Goal: Answer question/provide support: Share knowledge or assist other users

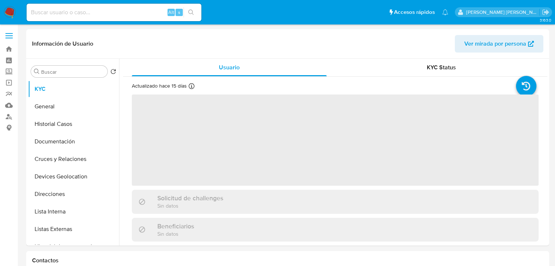
select select "10"
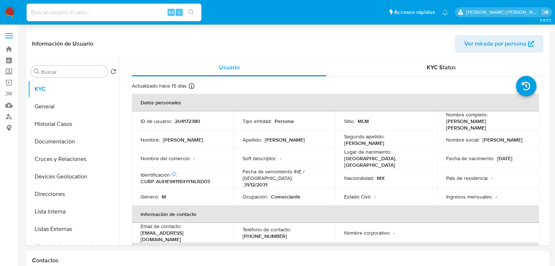
click at [68, 13] on input at bounding box center [114, 12] width 175 height 9
paste input "2H9CnoaVRTEHGfJuVZrvX6jn"
type input "2H9CnoaVRTEHGfJuVZrvX6jn"
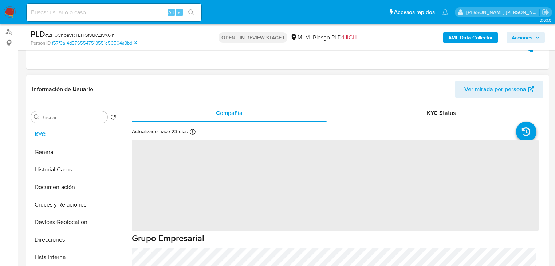
scroll to position [87, 0]
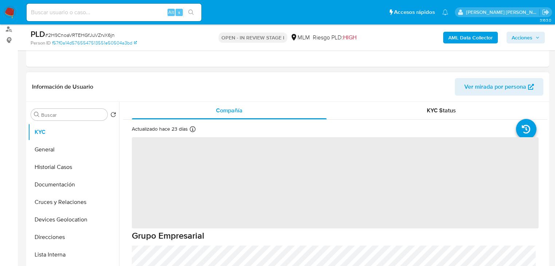
select select "10"
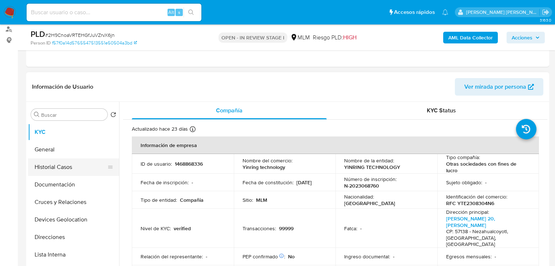
click at [79, 166] on button "Historial Casos" at bounding box center [70, 166] width 85 height 17
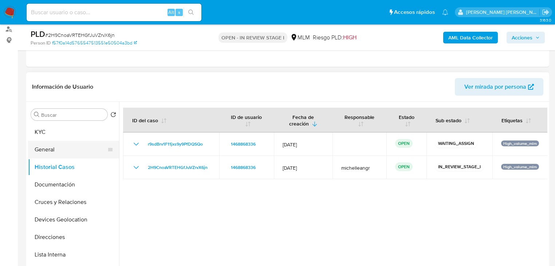
click at [82, 156] on button "General" at bounding box center [70, 149] width 85 height 17
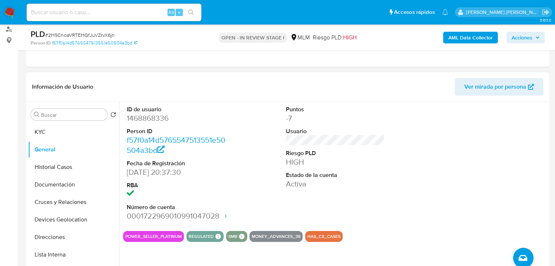
drag, startPoint x: 74, startPoint y: 133, endPoint x: 378, endPoint y: 152, distance: 305.1
click at [392, 152] on div "Buscar Volver al orden por defecto KYC General Historial Casos Documentación Cr…" at bounding box center [288, 195] width 520 height 187
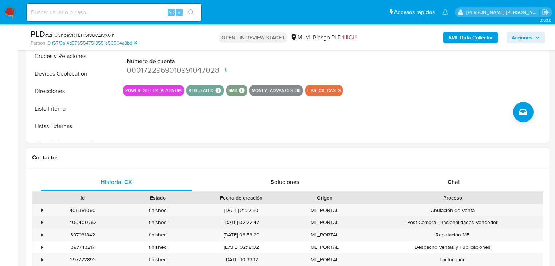
scroll to position [262, 0]
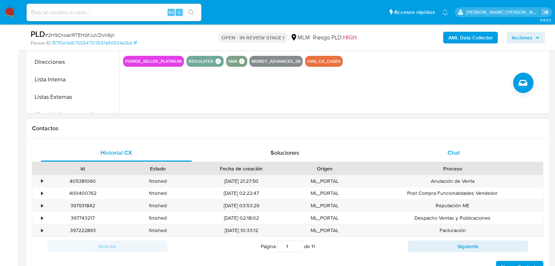
click at [461, 153] on div "Chat" at bounding box center [454, 152] width 151 height 17
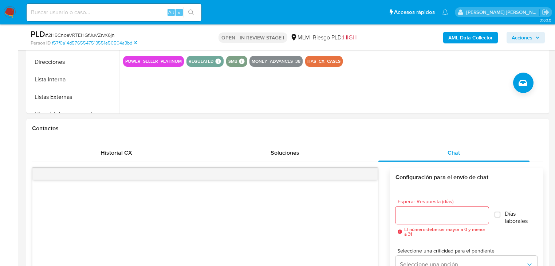
scroll to position [408, 0]
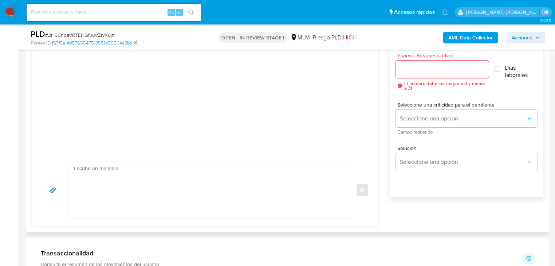
click at [194, 173] on textarea at bounding box center [208, 190] width 269 height 56
paste textarea "Loremips Dolorsi, Am consectetur adi el se doeiusmodtem in utlabo et do mag ali…"
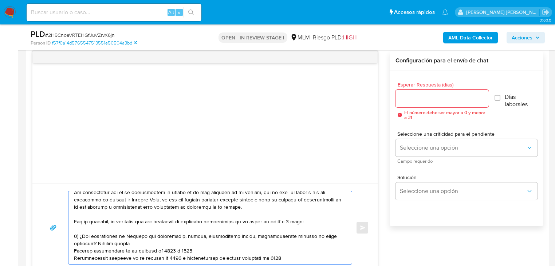
scroll to position [29, 0]
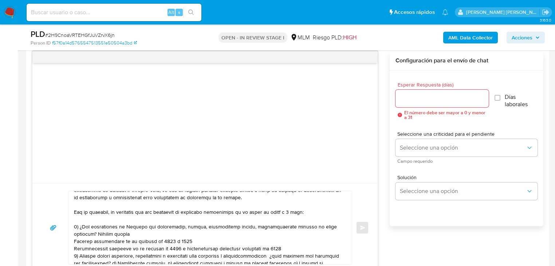
click at [73, 219] on div at bounding box center [208, 227] width 280 height 73
click at [77, 222] on textarea at bounding box center [208, 227] width 269 height 73
click at [77, 218] on textarea at bounding box center [208, 227] width 269 height 73
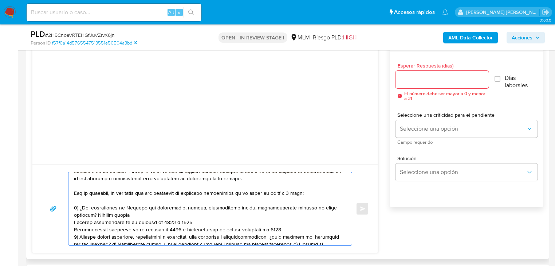
scroll to position [408, 0]
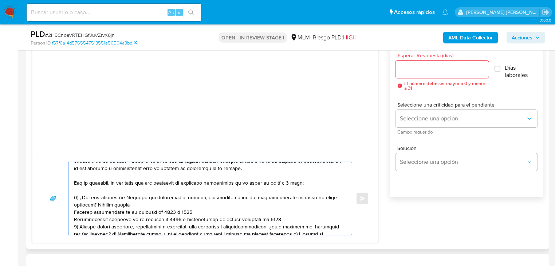
click at [106, 204] on textarea at bounding box center [208, 198] width 269 height 73
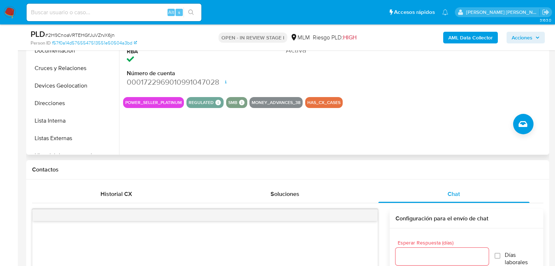
scroll to position [117, 0]
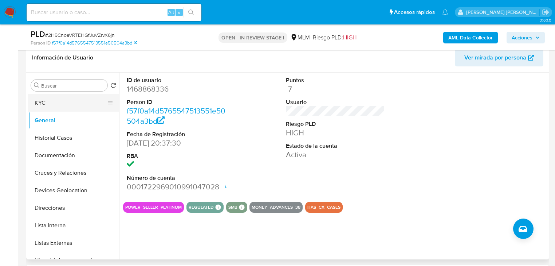
click at [71, 104] on button "KYC" at bounding box center [70, 102] width 85 height 17
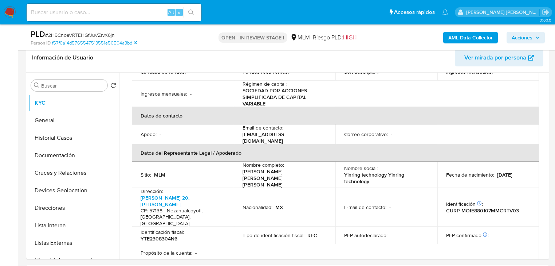
scroll to position [175, 0]
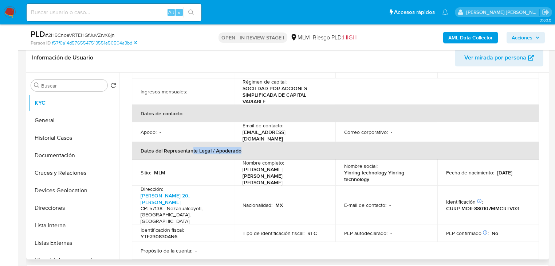
drag, startPoint x: 223, startPoint y: 138, endPoint x: 315, endPoint y: 145, distance: 92.1
click at [342, 142] on th "Datos del Representante Legal / Apoderado" at bounding box center [335, 150] width 407 height 17
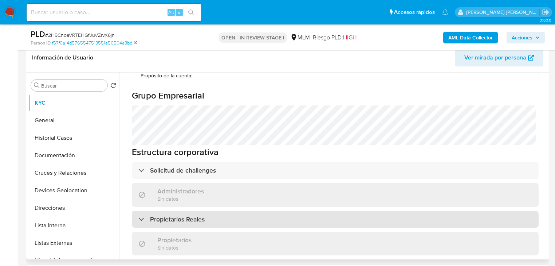
click at [209, 211] on div "Propietarios Reales" at bounding box center [335, 219] width 407 height 17
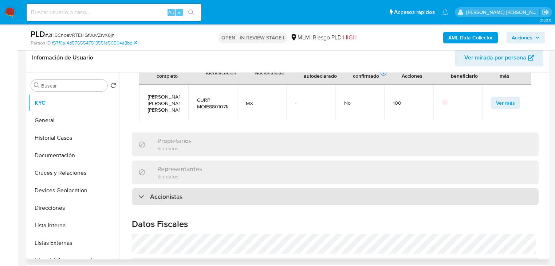
click at [222, 188] on div "Accionistas" at bounding box center [335, 196] width 407 height 17
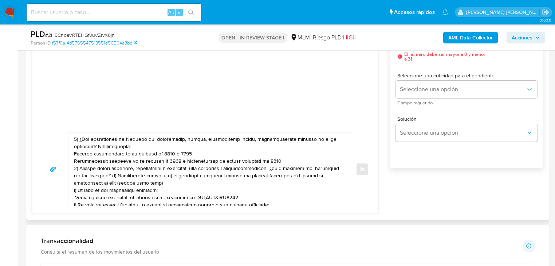
scroll to position [29, 0]
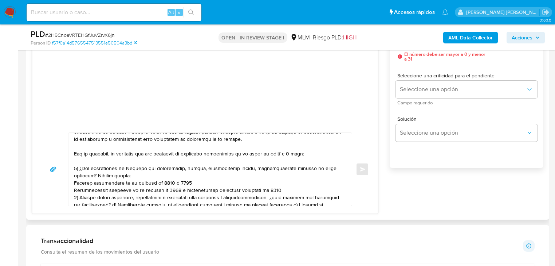
drag, startPoint x: 86, startPoint y: 168, endPoint x: 94, endPoint y: 167, distance: 8.2
click at [86, 168] on textarea at bounding box center [208, 169] width 269 height 73
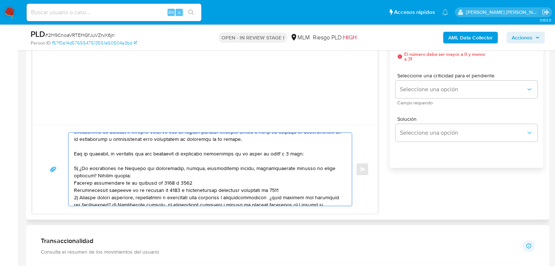
click at [111, 168] on textarea at bounding box center [208, 169] width 269 height 73
drag, startPoint x: 142, startPoint y: 168, endPoint x: 133, endPoint y: 167, distance: 9.1
click at [133, 167] on textarea at bounding box center [208, 169] width 269 height 73
click at [185, 167] on textarea at bounding box center [208, 169] width 269 height 73
click at [214, 168] on textarea at bounding box center [208, 169] width 269 height 73
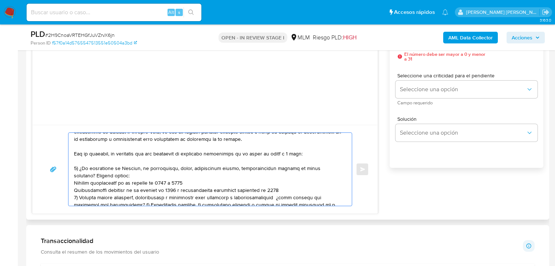
click at [224, 168] on textarea at bounding box center [208, 169] width 269 height 73
click at [257, 166] on textarea at bounding box center [208, 169] width 269 height 73
click at [270, 167] on textarea at bounding box center [208, 169] width 269 height 73
click at [74, 182] on textarea at bounding box center [208, 169] width 269 height 73
click at [313, 167] on textarea at bounding box center [208, 169] width 269 height 73
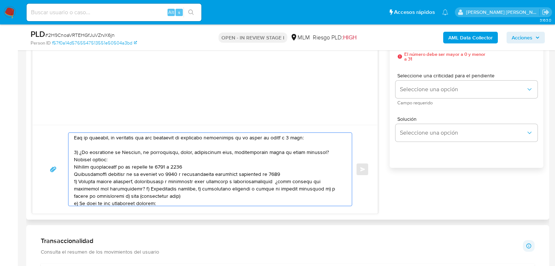
scroll to position [58, 0]
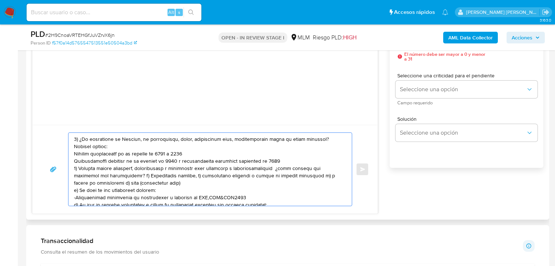
click at [74, 152] on textarea at bounding box center [208, 169] width 269 height 73
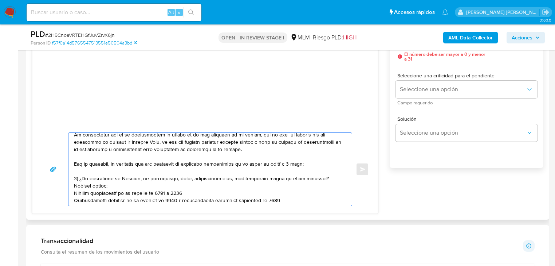
scroll to position [29, 0]
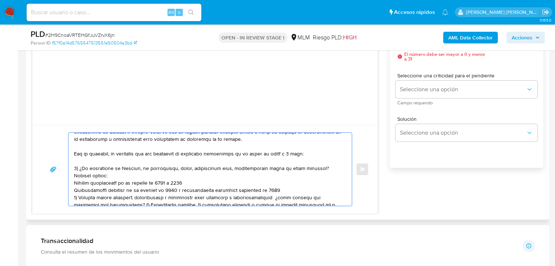
click at [236, 152] on textarea at bounding box center [208, 169] width 269 height 73
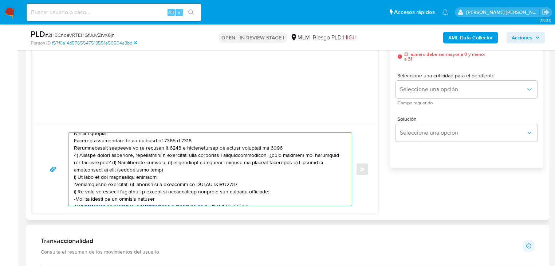
scroll to position [58, 0]
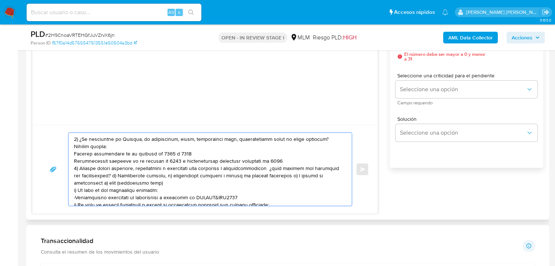
click at [286, 165] on textarea at bounding box center [208, 169] width 269 height 73
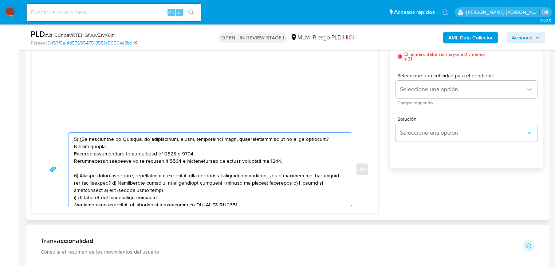
click at [72, 160] on div at bounding box center [208, 169] width 280 height 73
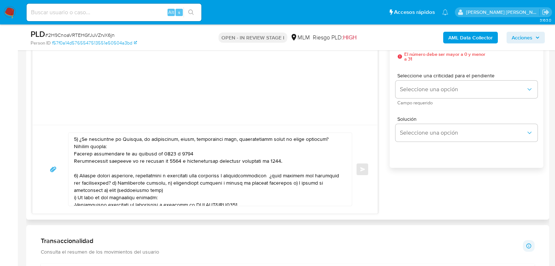
click at [74, 162] on textarea at bounding box center [208, 169] width 269 height 73
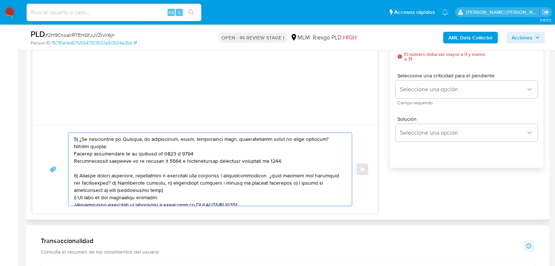
click at [98, 152] on textarea at bounding box center [208, 169] width 269 height 73
click at [75, 160] on textarea at bounding box center [208, 169] width 269 height 73
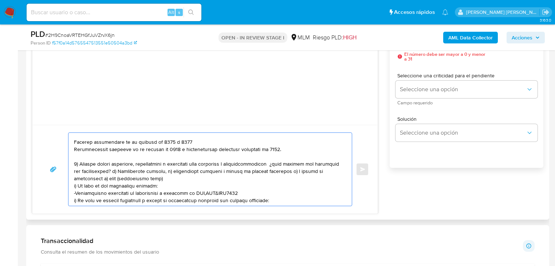
scroll to position [87, 0]
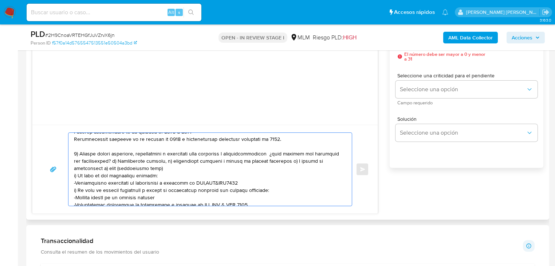
click at [175, 174] on textarea at bounding box center [208, 169] width 269 height 73
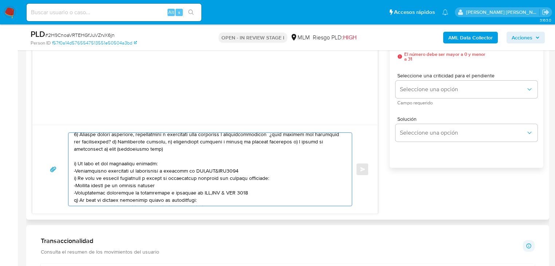
scroll to position [117, 0]
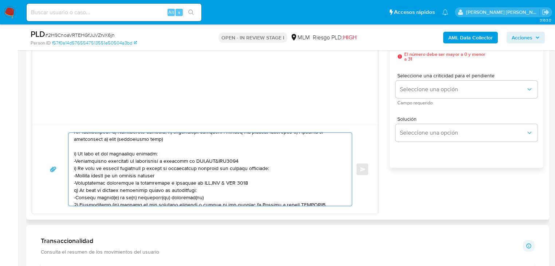
click at [240, 169] on textarea at bounding box center [208, 169] width 269 height 73
click at [246, 169] on textarea at bounding box center [208, 169] width 269 height 73
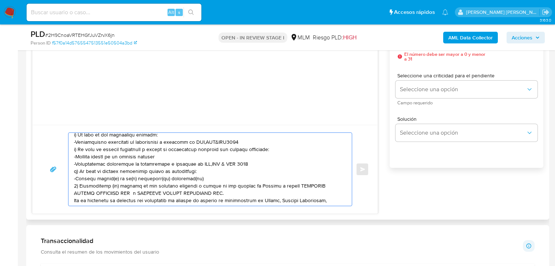
scroll to position [146, 0]
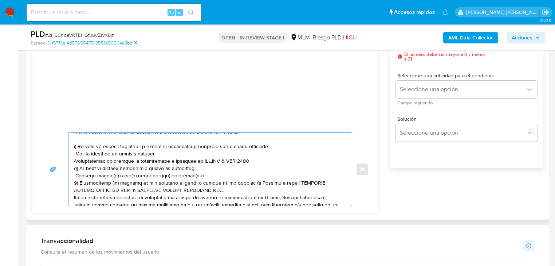
click at [184, 162] on textarea at bounding box center [208, 169] width 269 height 73
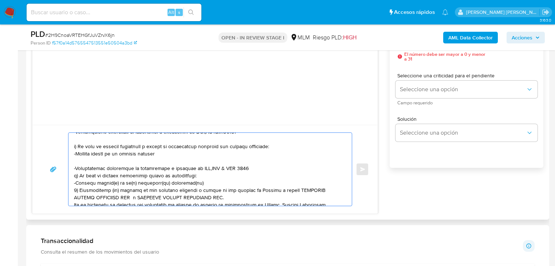
click at [249, 170] on textarea at bounding box center [208, 169] width 269 height 73
click at [218, 182] on textarea at bounding box center [208, 169] width 269 height 73
click at [74, 174] on textarea at bounding box center [208, 169] width 269 height 73
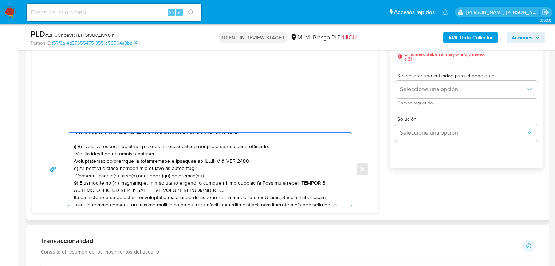
click at [245, 168] on textarea at bounding box center [208, 169] width 269 height 73
click at [250, 168] on textarea at bounding box center [208, 169] width 269 height 73
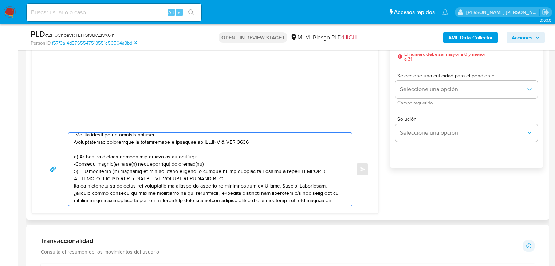
scroll to position [175, 0]
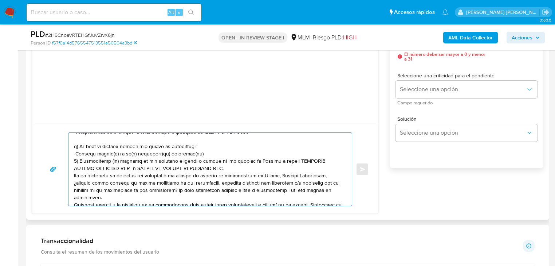
click at [201, 161] on textarea at bounding box center [208, 169] width 269 height 73
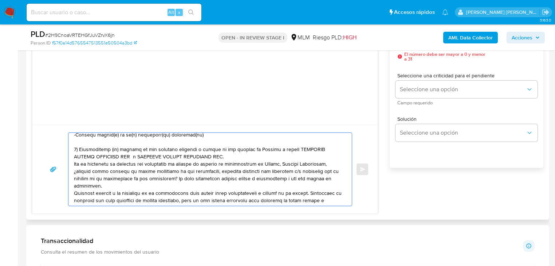
scroll to position [204, 0]
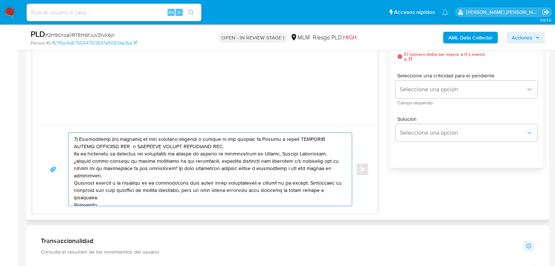
click at [226, 156] on textarea at bounding box center [208, 169] width 269 height 73
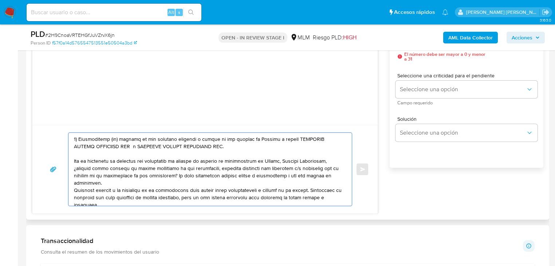
click at [289, 167] on textarea at bounding box center [208, 169] width 269 height 73
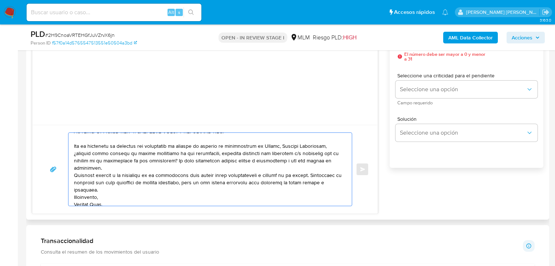
scroll to position [233, 0]
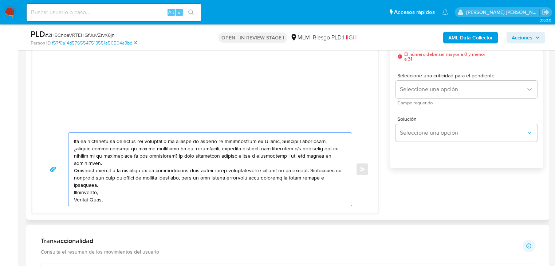
click at [127, 160] on textarea at bounding box center [208, 169] width 269 height 73
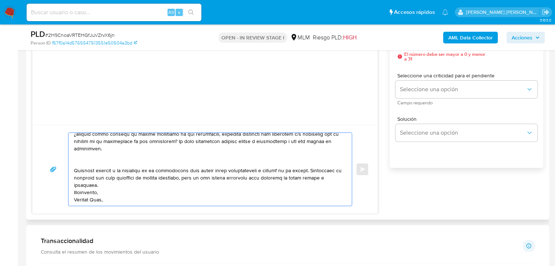
scroll to position [248, 0]
click at [121, 192] on textarea at bounding box center [208, 169] width 269 height 73
click at [131, 187] on textarea at bounding box center [208, 169] width 269 height 73
click at [133, 183] on textarea at bounding box center [208, 169] width 269 height 73
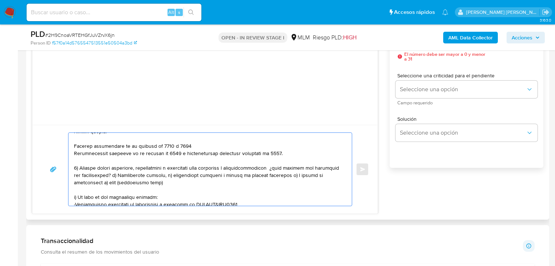
scroll to position [87, 0]
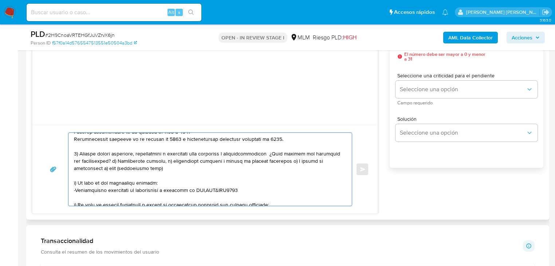
drag, startPoint x: 173, startPoint y: 167, endPoint x: 320, endPoint y: 177, distance: 146.8
click at [327, 172] on textarea at bounding box center [208, 169] width 269 height 73
click at [314, 179] on textarea at bounding box center [208, 169] width 269 height 73
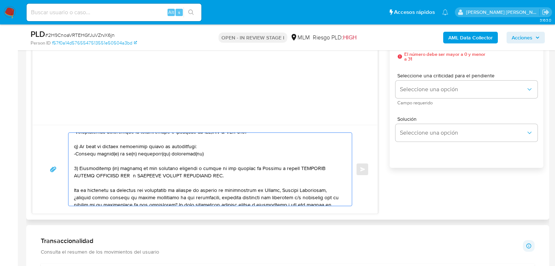
scroll to position [146, 0]
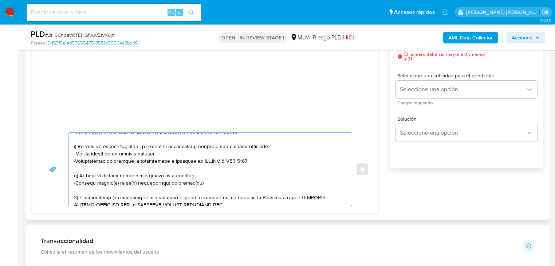
drag, startPoint x: 96, startPoint y: 168, endPoint x: 263, endPoint y: 168, distance: 166.5
click at [263, 168] on textarea at bounding box center [208, 169] width 269 height 73
click at [194, 190] on textarea at bounding box center [208, 169] width 269 height 73
drag, startPoint x: 255, startPoint y: 168, endPoint x: 67, endPoint y: 168, distance: 188.7
click at [67, 168] on div "Enviar" at bounding box center [205, 169] width 328 height 74
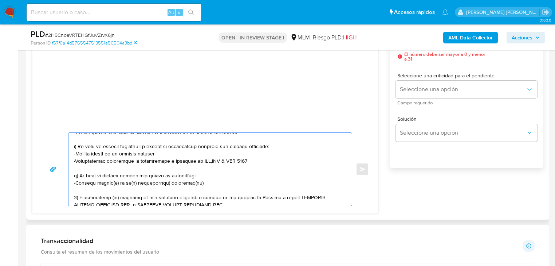
click at [203, 190] on textarea at bounding box center [208, 169] width 269 height 73
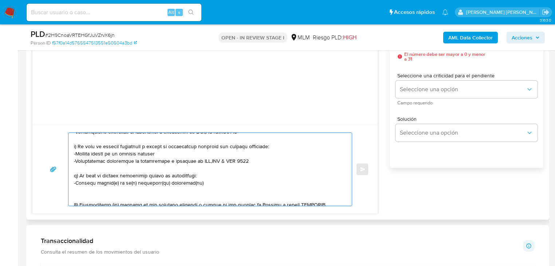
paste textarea "-Proporcionar pedimentos de importación y facturas de JUN,[DATE] & AGO 2025"
drag, startPoint x: 107, startPoint y: 196, endPoint x: 171, endPoint y: 197, distance: 63.8
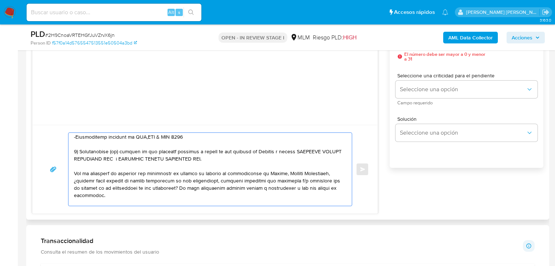
scroll to position [204, 0]
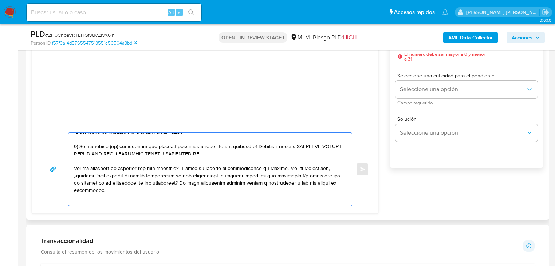
drag, startPoint x: 255, startPoint y: 151, endPoint x: 290, endPoint y: 151, distance: 35.0
click at [290, 151] on textarea at bounding box center [208, 169] width 269 height 73
click at [295, 157] on textarea at bounding box center [208, 169] width 269 height 73
drag, startPoint x: 230, startPoint y: 159, endPoint x: 138, endPoint y: 159, distance: 91.8
click at [138, 159] on textarea at bounding box center [208, 169] width 269 height 73
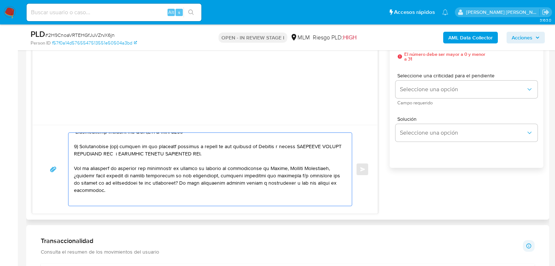
paste textarea "ALIPAY MERCHANT SERVICES PTE LTD"
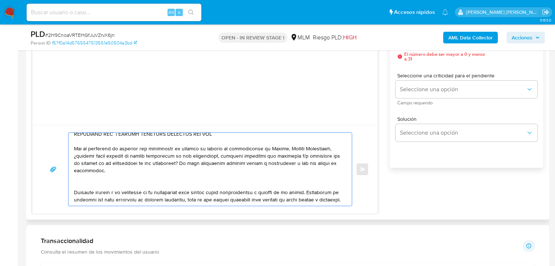
scroll to position [233, 0]
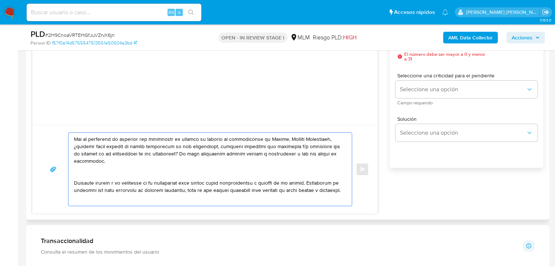
drag, startPoint x: 290, startPoint y: 146, endPoint x: 276, endPoint y: 153, distance: 16.0
click at [270, 159] on textarea at bounding box center [208, 169] width 269 height 73
click at [283, 148] on textarea at bounding box center [208, 169] width 269 height 73
click at [284, 147] on textarea at bounding box center [208, 169] width 269 height 73
click at [307, 145] on textarea at bounding box center [208, 169] width 269 height 73
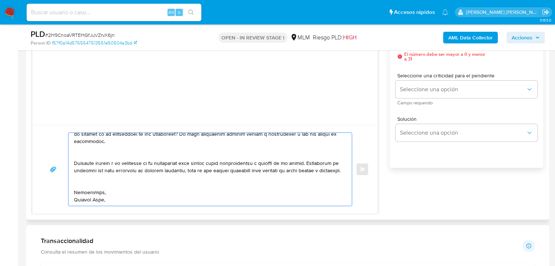
scroll to position [275, 0]
click at [116, 198] on textarea at bounding box center [208, 169] width 269 height 73
click at [95, 188] on textarea at bounding box center [208, 169] width 269 height 73
click at [75, 188] on textarea at bounding box center [208, 169] width 269 height 73
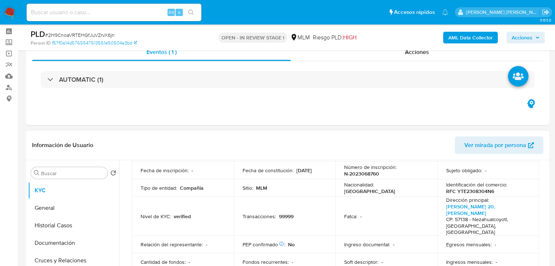
scroll to position [4, 0]
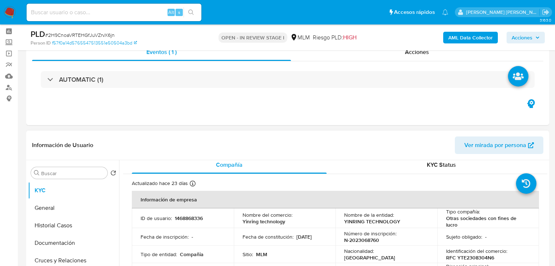
type textarea "Loremips Dolorsi, Am consectetur adi el se doeiusmodtem in utlabo et do mag ali…"
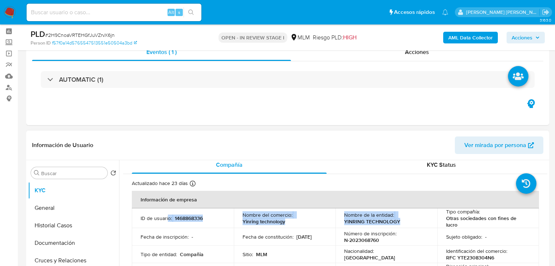
drag, startPoint x: 401, startPoint y: 220, endPoint x: 410, endPoint y: 220, distance: 8.8
click at [410, 220] on tr "ID de usuario : 1468868336 Nombre del comercio : Yinring technology Nombre de l…" at bounding box center [335, 218] width 407 height 20
click at [374, 222] on p "YINRING TECHNOLOGY" at bounding box center [372, 221] width 56 height 7
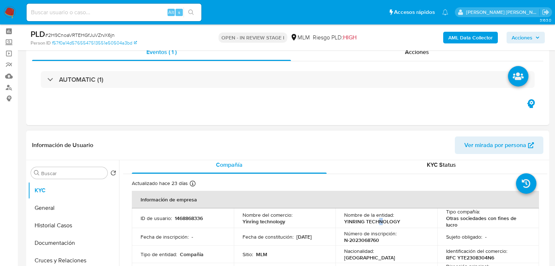
drag, startPoint x: 377, startPoint y: 221, endPoint x: 399, endPoint y: 218, distance: 22.1
click at [385, 218] on p "YINRING TECHNOLOGY" at bounding box center [372, 221] width 56 height 7
click at [399, 218] on div "Nombre de la entidad : YINRING TECHNOLOGY" at bounding box center [386, 217] width 85 height 13
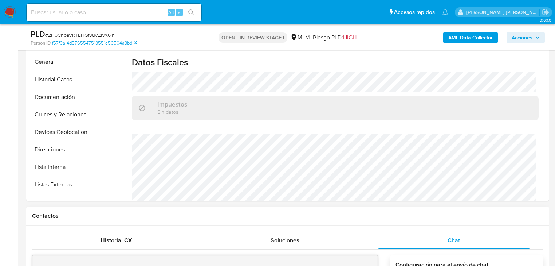
scroll to position [291, 0]
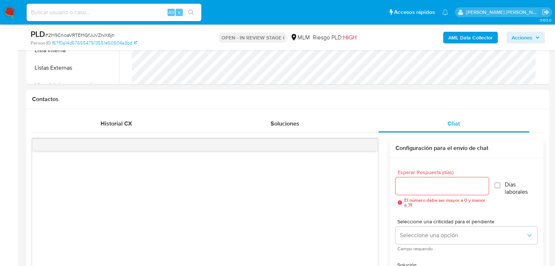
click at [438, 185] on input "Esperar Respuesta (días)" at bounding box center [442, 185] width 93 height 9
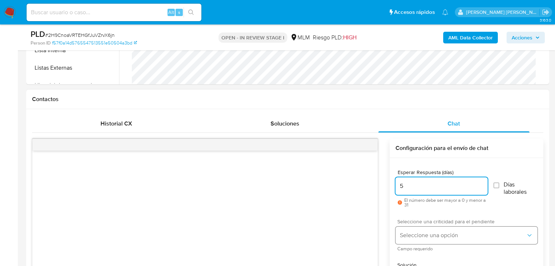
type input "5"
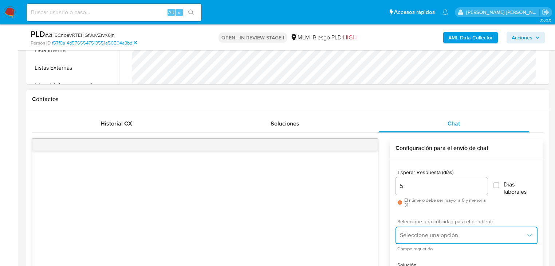
click at [415, 230] on button "Seleccione una opción" at bounding box center [467, 234] width 142 height 17
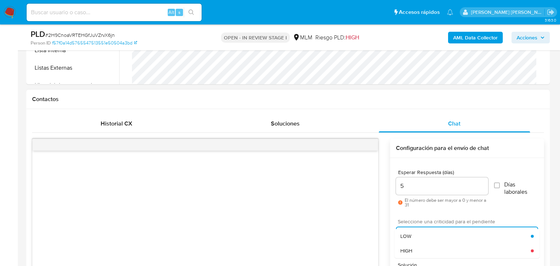
click at [412, 248] on span "HIGH" at bounding box center [406, 250] width 12 height 7
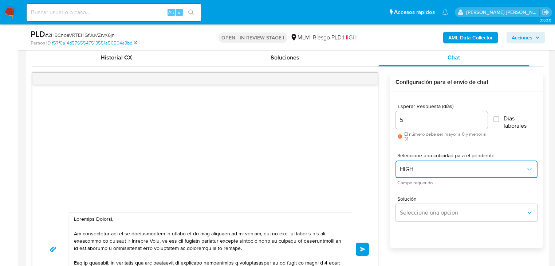
scroll to position [408, 0]
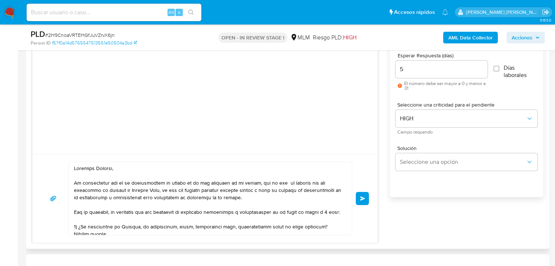
click at [365, 198] on span "Enviar" at bounding box center [362, 198] width 5 height 4
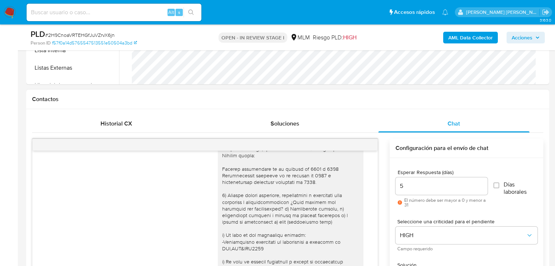
scroll to position [102, 0]
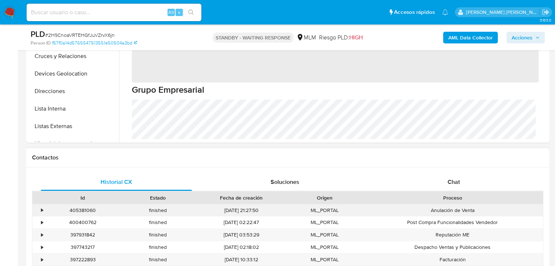
select select "10"
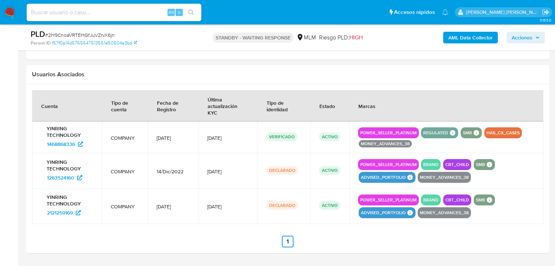
scroll to position [770, 0]
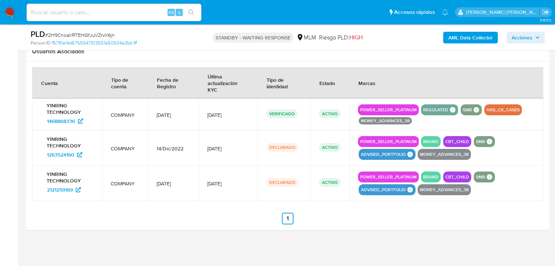
click at [216, 208] on section at bounding box center [288, 145] width 512 height 157
click at [462, 140] on button "CBT_CHILD" at bounding box center [458, 141] width 24 height 3
click at [334, 218] on ul "Anterior 1 Siguiente" at bounding box center [288, 218] width 512 height 12
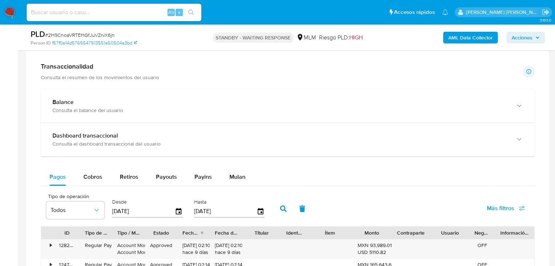
scroll to position [362, 0]
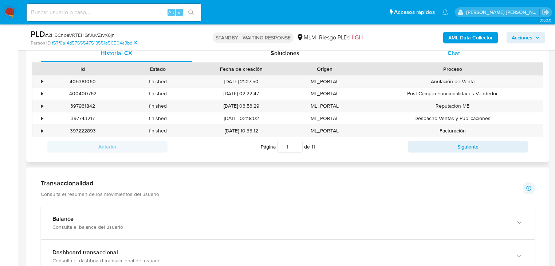
click at [457, 59] on div "Chat" at bounding box center [454, 52] width 151 height 17
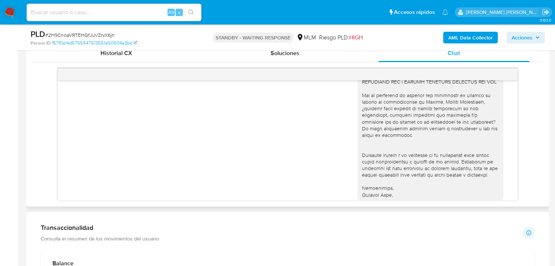
scroll to position [306, 0]
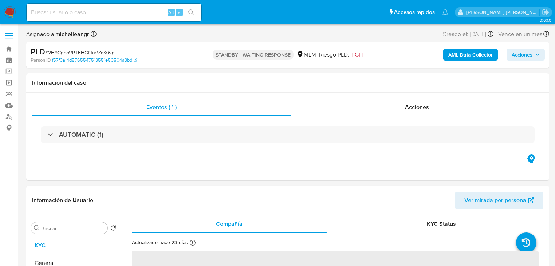
select select "10"
click at [93, 14] on input at bounding box center [114, 12] width 175 height 9
paste input "287220076"
type input "287220076"
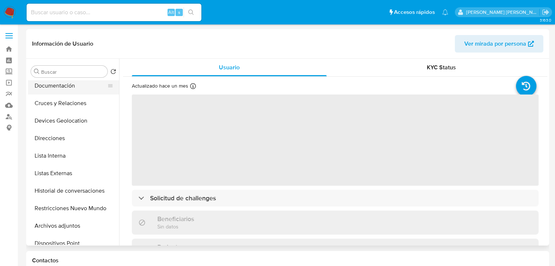
scroll to position [58, 0]
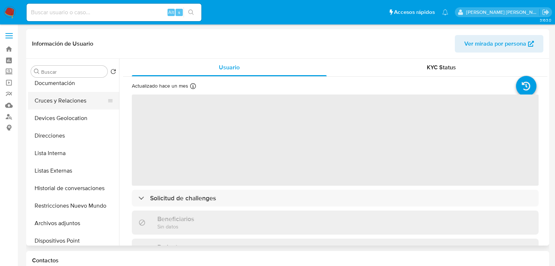
select select "10"
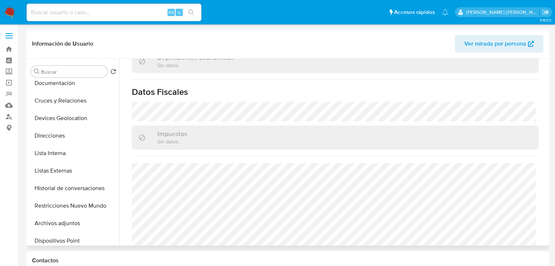
scroll to position [453, 0]
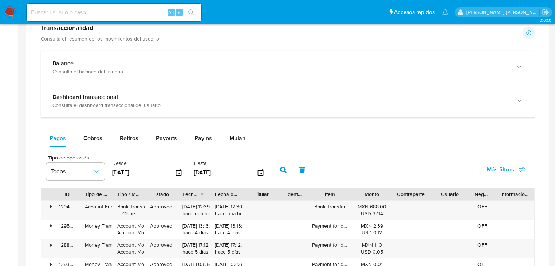
drag, startPoint x: 94, startPoint y: 137, endPoint x: 187, endPoint y: 147, distance: 93.4
click at [94, 138] on span "Cobros" at bounding box center [92, 138] width 19 height 8
select select "10"
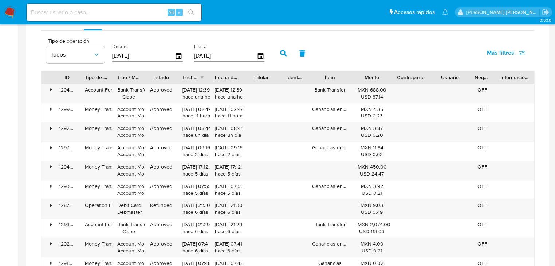
scroll to position [437, 0]
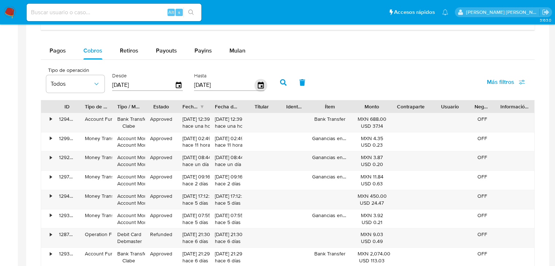
click at [258, 86] on icon "button" at bounding box center [260, 85] width 13 height 13
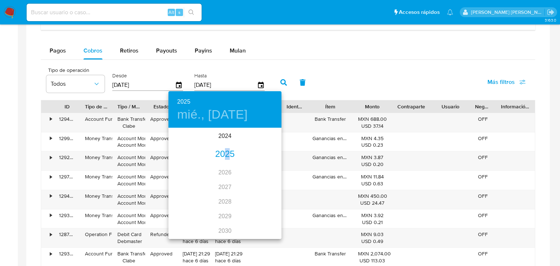
click at [227, 154] on div "2025" at bounding box center [224, 154] width 113 height 15
click at [224, 196] on div "ago." at bounding box center [225, 196] width 38 height 27
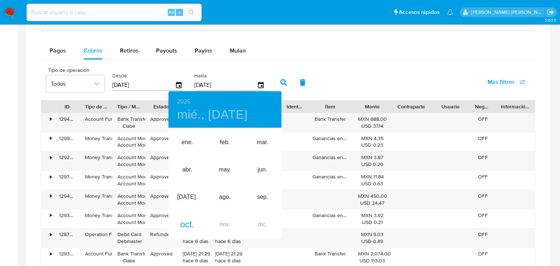
type input "15/08/2025"
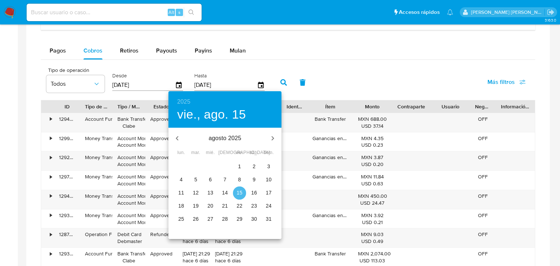
click at [240, 192] on p "15" at bounding box center [239, 192] width 6 height 7
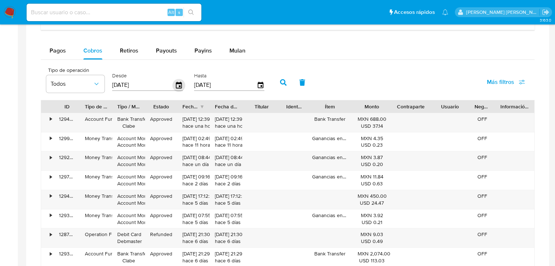
click at [181, 85] on icon "button" at bounding box center [179, 85] width 13 height 13
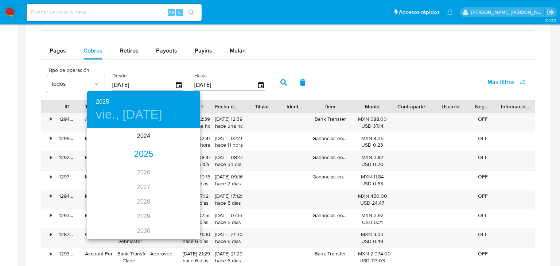
click at [144, 153] on div "2025" at bounding box center [143, 154] width 113 height 15
click at [144, 195] on div "ago." at bounding box center [144, 196] width 38 height 27
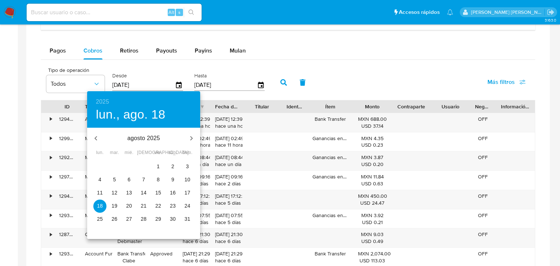
click at [158, 179] on p "8" at bounding box center [158, 179] width 3 height 7
type input "08/08/2025"
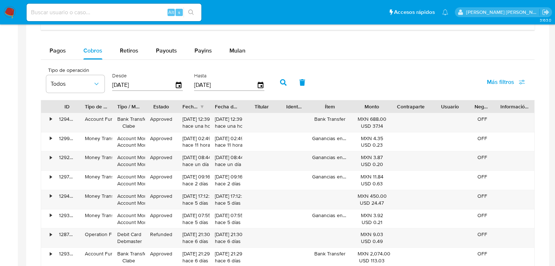
click at [290, 80] on button "button" at bounding box center [283, 82] width 19 height 17
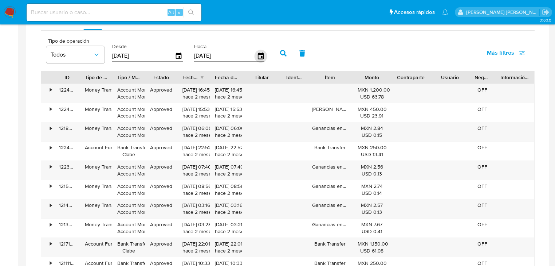
click at [259, 57] on icon "button" at bounding box center [260, 56] width 13 height 13
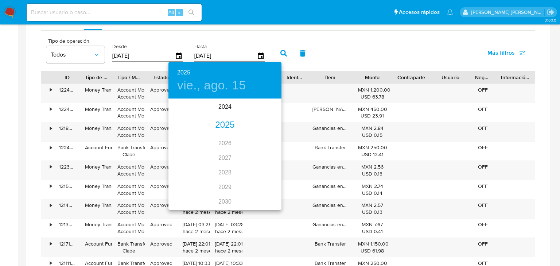
click at [227, 130] on div "2025" at bounding box center [224, 125] width 113 height 15
click at [229, 169] on div "ago." at bounding box center [225, 167] width 38 height 27
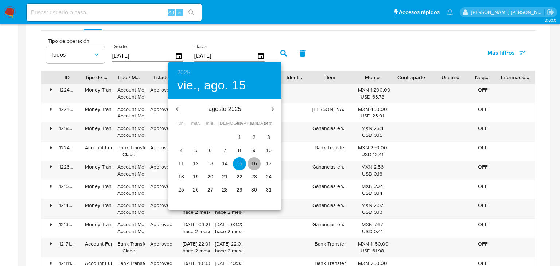
drag, startPoint x: 255, startPoint y: 162, endPoint x: 275, endPoint y: 106, distance: 59.2
click at [256, 162] on p "16" at bounding box center [254, 163] width 6 height 7
type input "16/08/2025"
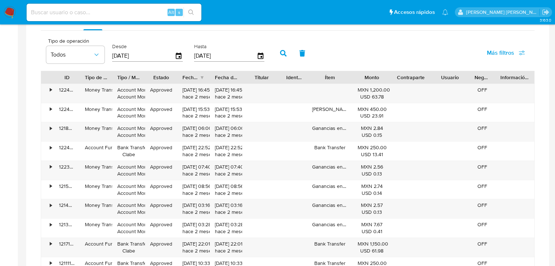
click at [284, 49] on button "button" at bounding box center [283, 52] width 19 height 17
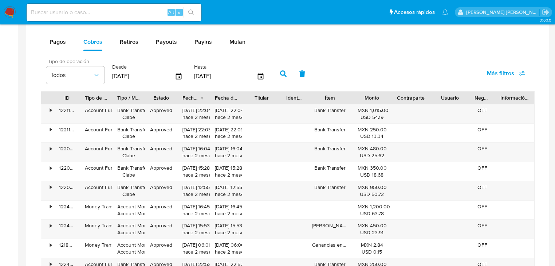
scroll to position [437, 0]
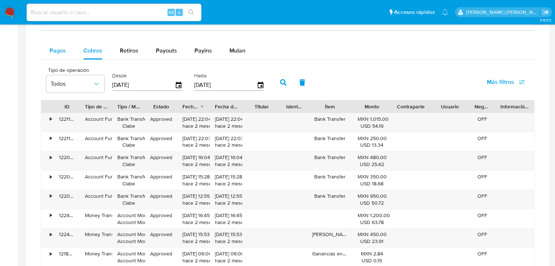
drag, startPoint x: 64, startPoint y: 54, endPoint x: 72, endPoint y: 53, distance: 7.7
click at [64, 53] on span "Pagos" at bounding box center [58, 50] width 16 height 8
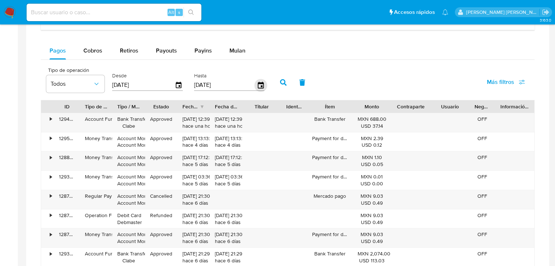
click at [260, 86] on icon "button" at bounding box center [260, 85] width 13 height 13
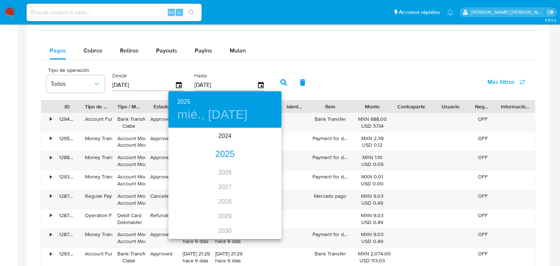
click at [219, 150] on div "2025" at bounding box center [224, 154] width 113 height 15
click at [222, 196] on div "ago." at bounding box center [225, 196] width 38 height 27
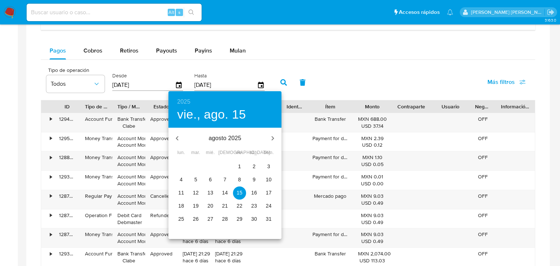
click at [252, 193] on p "16" at bounding box center [254, 192] width 6 height 7
type input "16/08/2025"
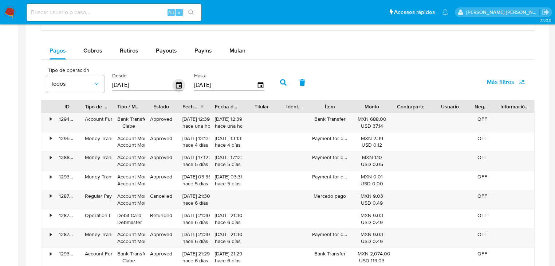
click at [183, 83] on icon "button" at bounding box center [179, 85] width 13 height 13
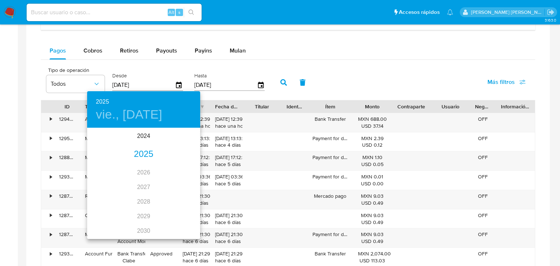
click at [146, 157] on div "2025" at bounding box center [143, 154] width 113 height 15
click at [142, 200] on div "ago." at bounding box center [144, 196] width 38 height 27
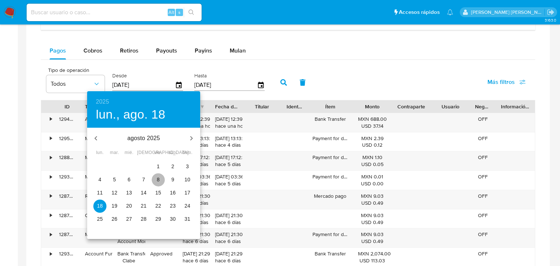
click at [157, 181] on p "8" at bounding box center [158, 179] width 3 height 7
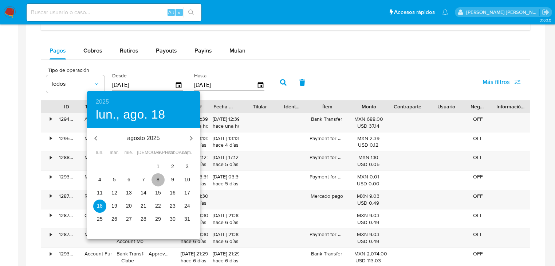
type input "08/08/2025"
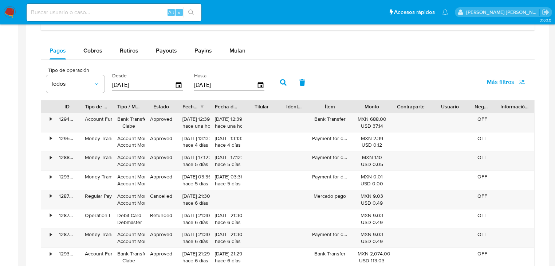
click at [283, 85] on icon "button" at bounding box center [283, 82] width 7 height 7
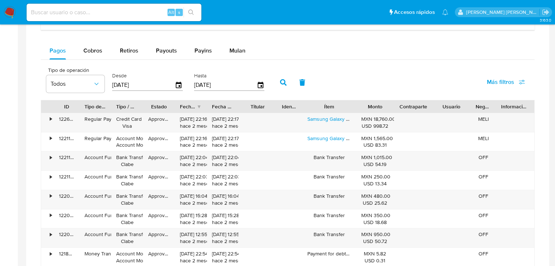
drag, startPoint x: 352, startPoint y: 111, endPoint x: 360, endPoint y: 110, distance: 8.4
click at [360, 110] on div at bounding box center [356, 106] width 13 height 12
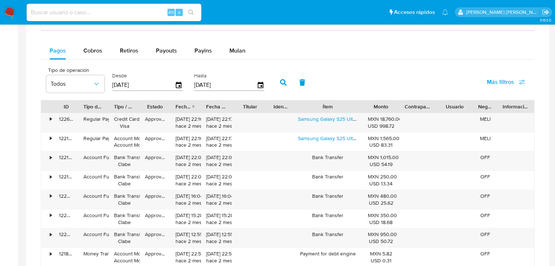
drag, startPoint x: 354, startPoint y: 109, endPoint x: 370, endPoint y: 107, distance: 16.1
click at [370, 107] on div "ID Tipo de operación Tipo / Método Estado Fecha de creación Fecha de aprobación…" at bounding box center [287, 106] width 493 height 12
click at [396, 106] on div at bounding box center [398, 106] width 13 height 12
click at [365, 105] on div at bounding box center [362, 106] width 13 height 12
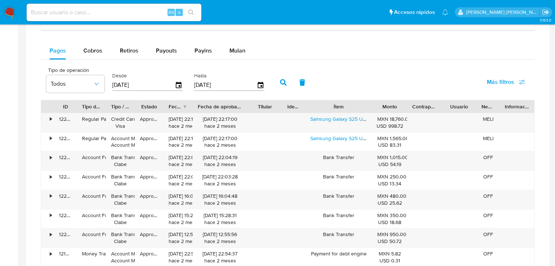
drag, startPoint x: 231, startPoint y: 105, endPoint x: 255, endPoint y: 103, distance: 24.1
click at [255, 103] on div "ID Tipo de operación Tipo / Método Estado Fecha de creación Fecha de aprobación…" at bounding box center [287, 106] width 493 height 12
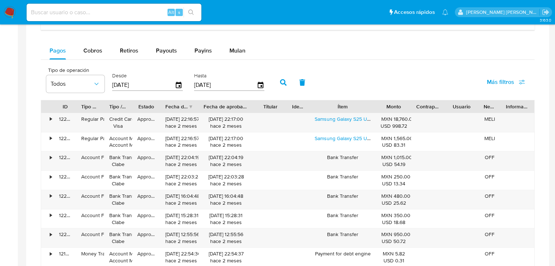
drag, startPoint x: 194, startPoint y: 109, endPoint x: 203, endPoint y: 109, distance: 9.5
click at [203, 109] on div at bounding box center [198, 106] width 13 height 12
click at [330, 120] on link "Samsung Galaxy S25 Ultra 5g Dual Sim 256 Gb Plata 12 Gb Ram" at bounding box center [387, 118] width 144 height 7
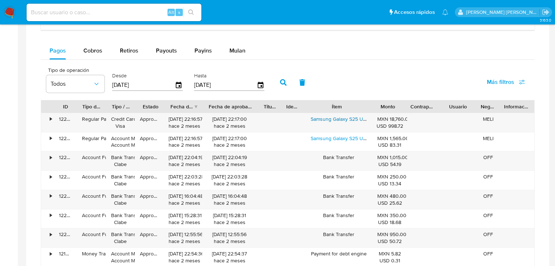
click at [312, 105] on div "ID Tipo de operación Tipo / Método Estado Fecha de creación Fecha de aprobación…" at bounding box center [287, 106] width 493 height 12
drag, startPoint x: 409, startPoint y: 105, endPoint x: 415, endPoint y: 104, distance: 6.2
click at [415, 104] on div at bounding box center [408, 106] width 13 height 12
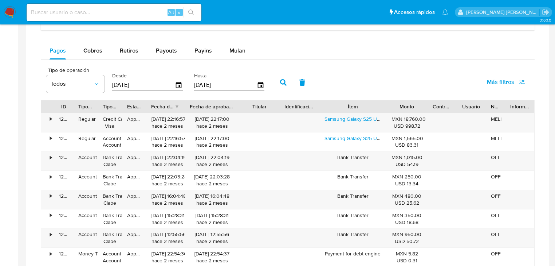
drag, startPoint x: 275, startPoint y: 107, endPoint x: 292, endPoint y: 107, distance: 17.5
click at [292, 107] on div "ID Tipo de operación Tipo / Método Estado Fecha de creación Fecha de aprobación…" at bounding box center [287, 106] width 493 height 12
